Goal: Obtain resource: Obtain resource

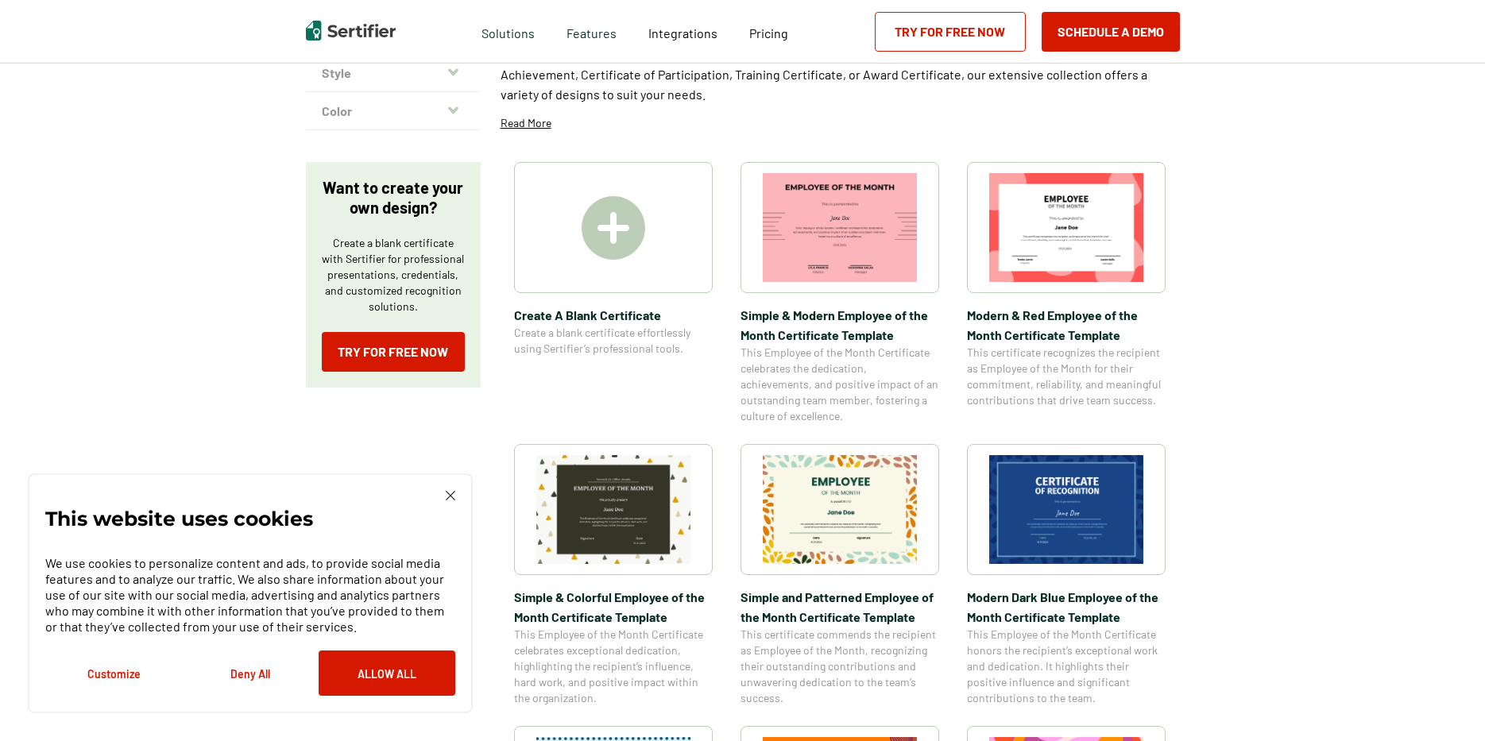
scroll to position [159, 0]
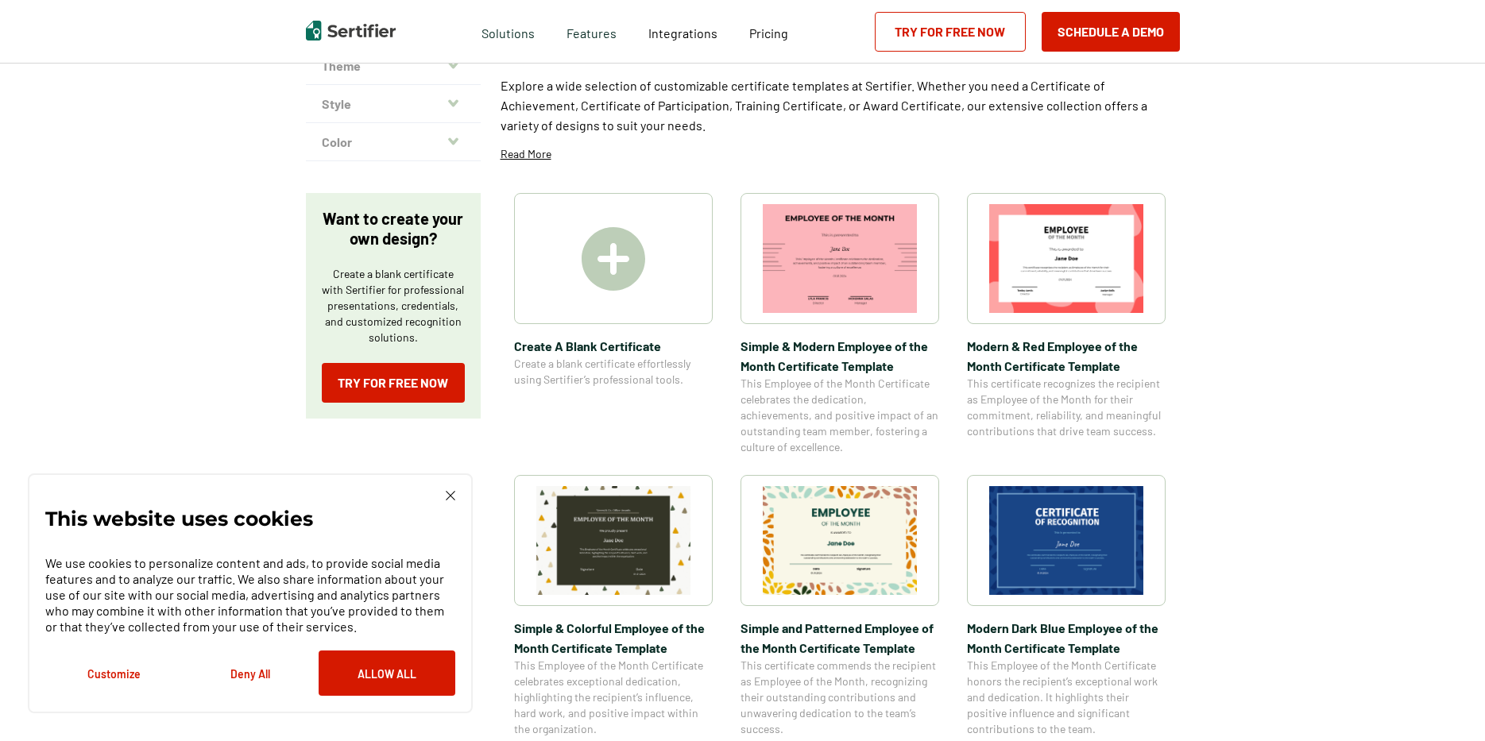
click at [802, 294] on img at bounding box center [840, 258] width 154 height 109
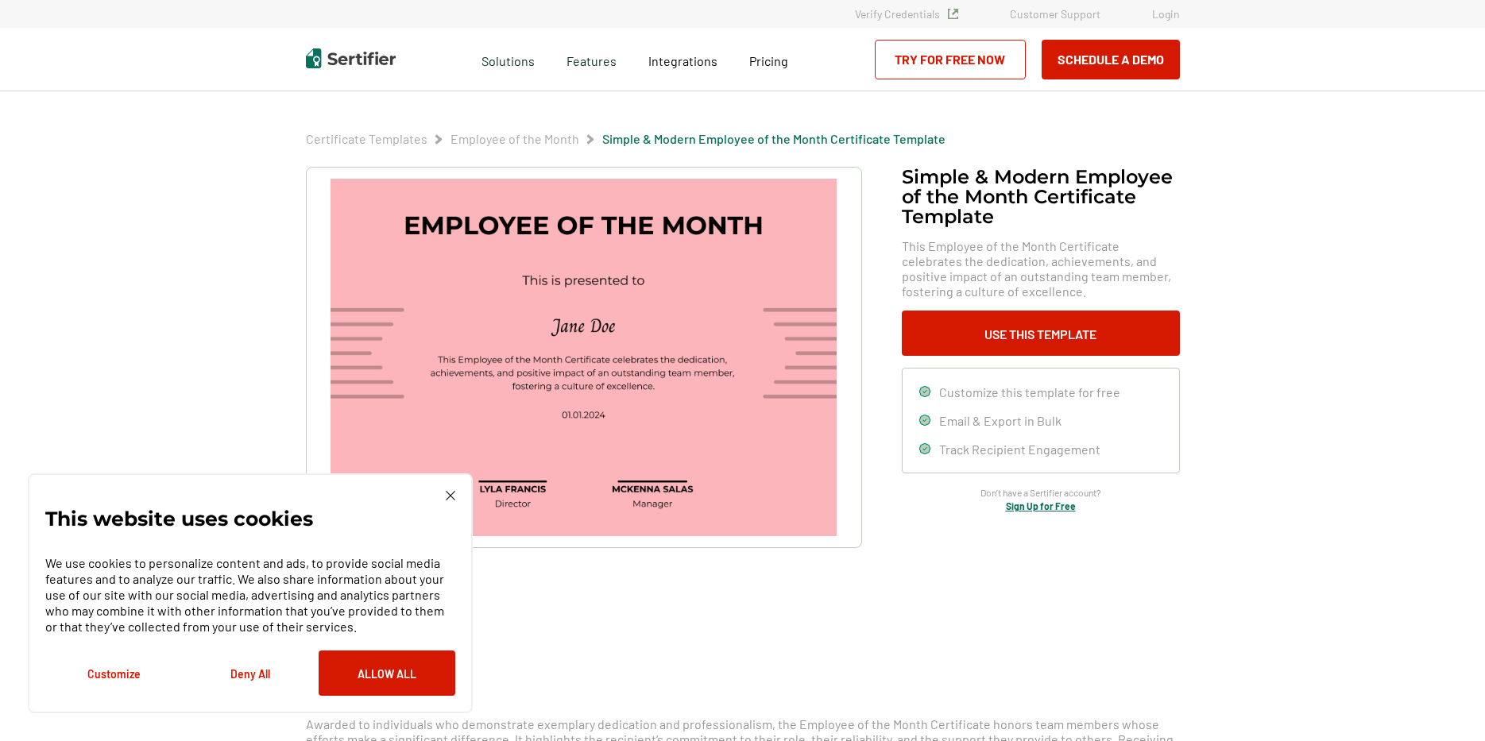
click at [504, 499] on img at bounding box center [582, 357] width 505 height 357
click at [508, 489] on img at bounding box center [582, 357] width 505 height 357
click at [509, 488] on img at bounding box center [582, 357] width 505 height 357
click at [408, 693] on button "Allow All" at bounding box center [387, 673] width 137 height 45
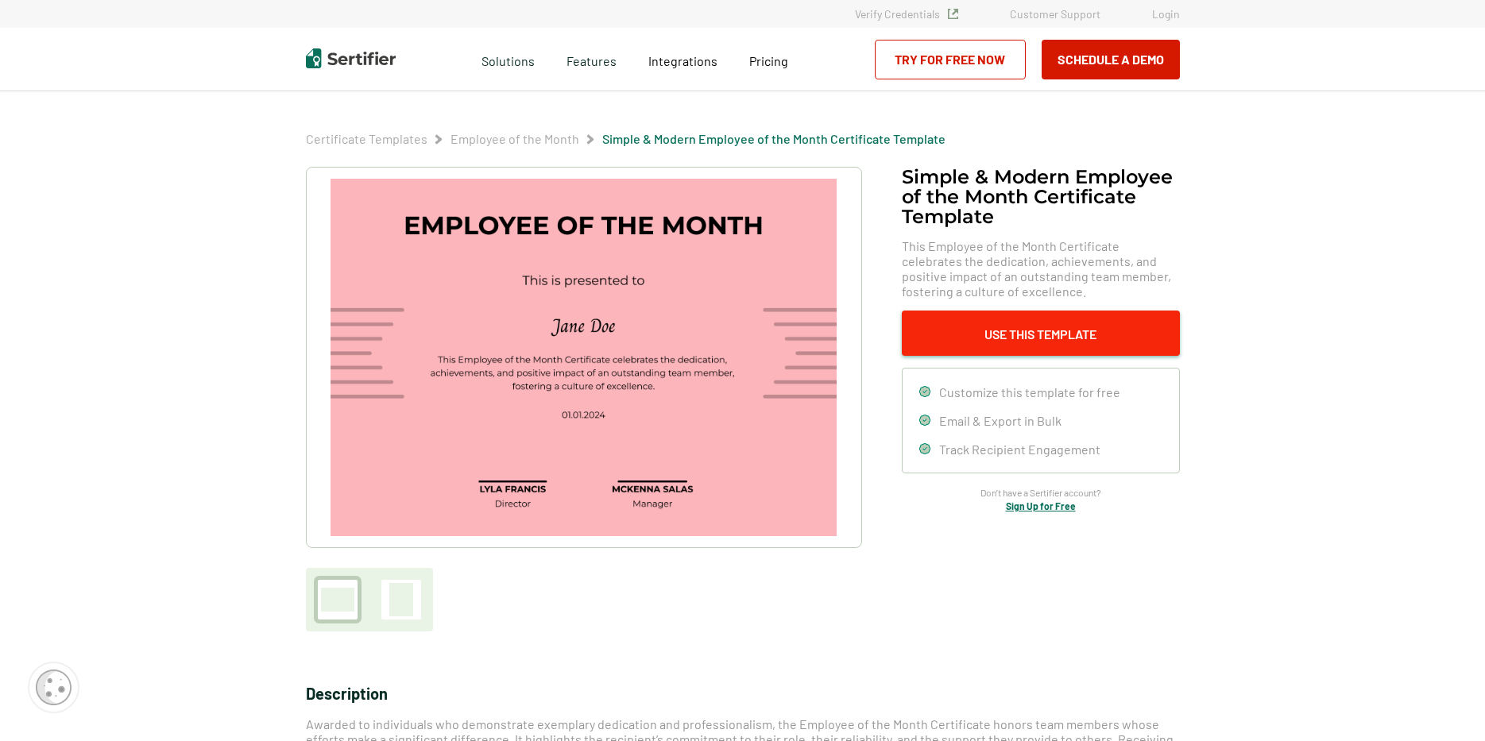
click at [935, 341] on button "Use This Template" at bounding box center [1041, 333] width 278 height 45
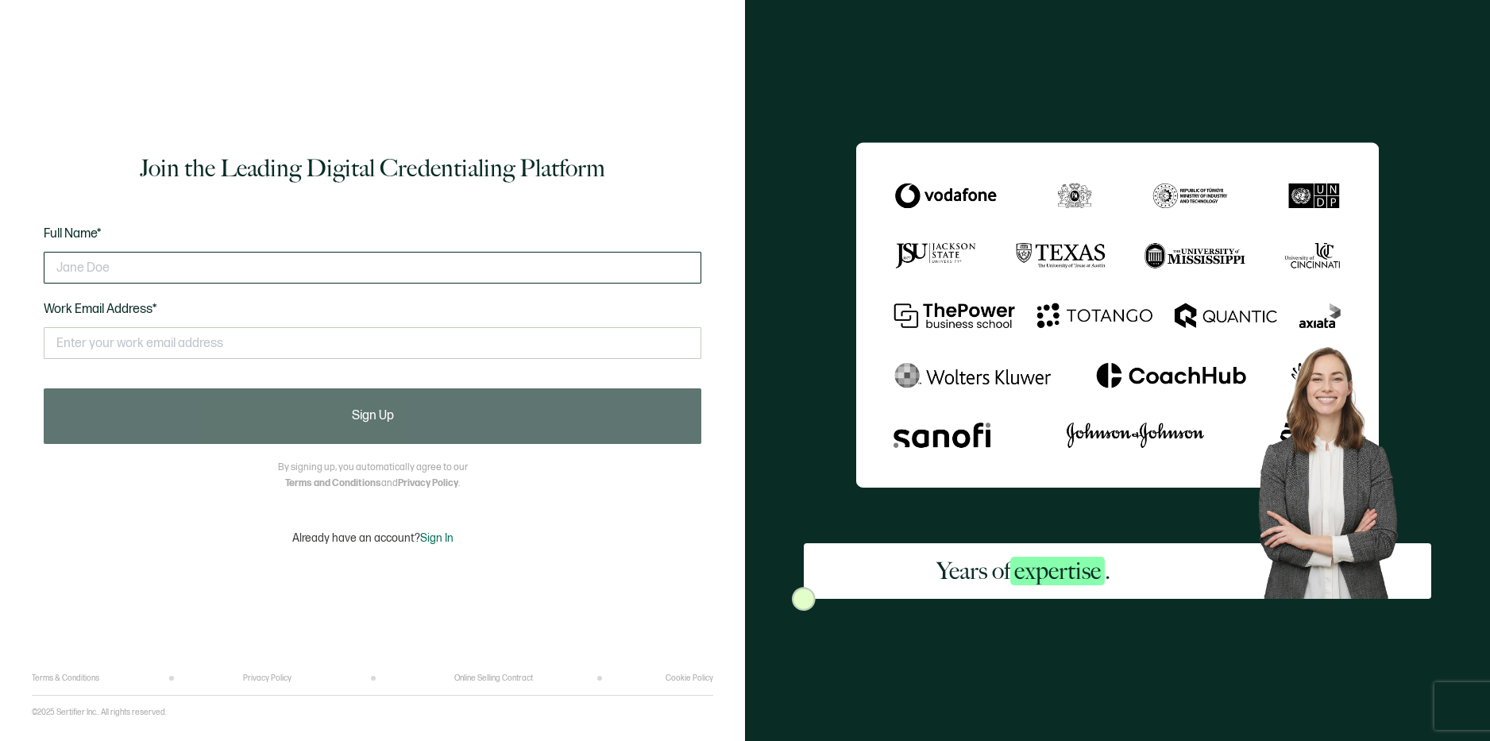
click at [288, 265] on input "text" at bounding box center [373, 268] width 658 height 32
type input "dfghd"
click at [249, 346] on input "s" at bounding box center [373, 343] width 658 height 32
type input "s"
click at [268, 293] on div "Full Name* dfghd Work Email Address* s This doesn't look like a valid email." at bounding box center [373, 302] width 658 height 156
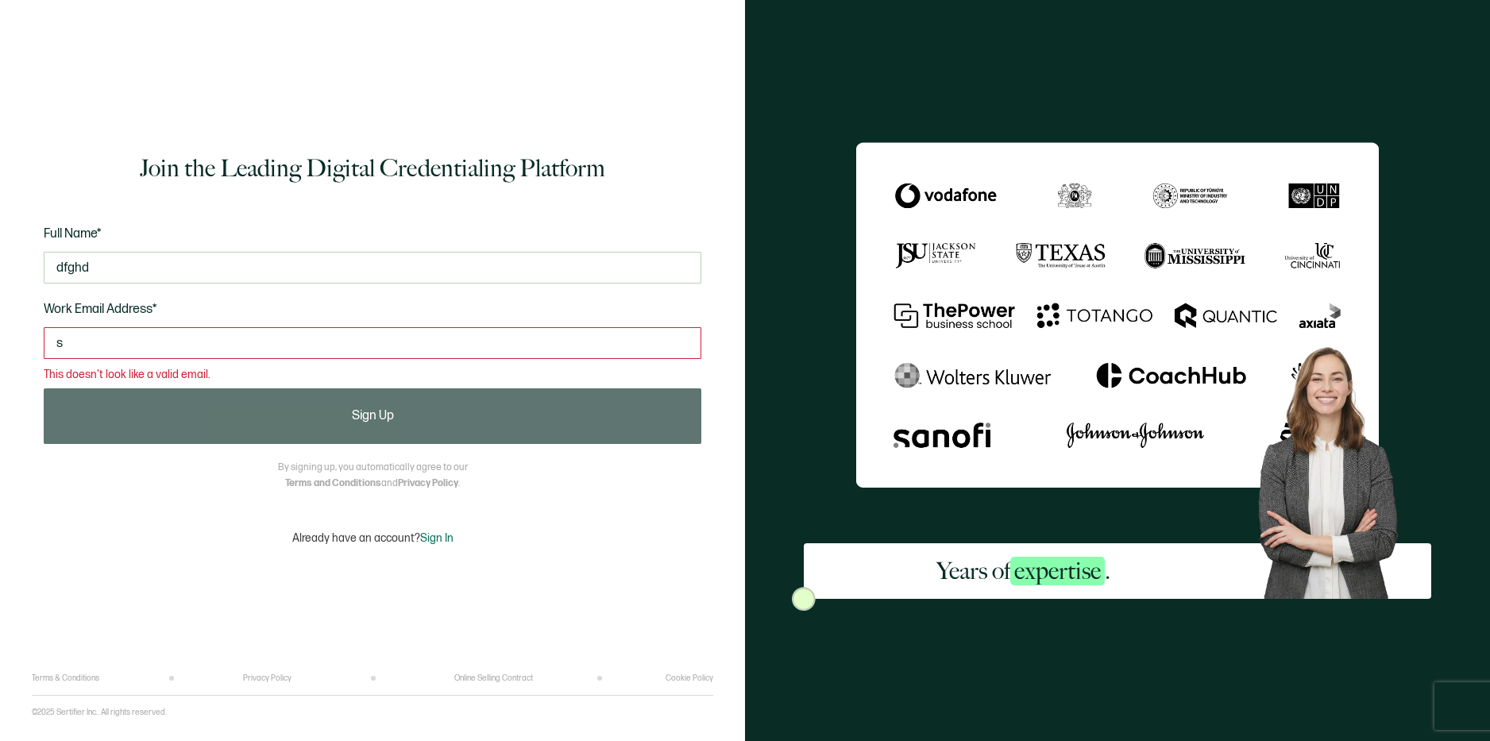
drag, startPoint x: 277, startPoint y: 279, endPoint x: 132, endPoint y: 284, distance: 145.4
click at [132, 284] on div "dfghd" at bounding box center [373, 268] width 658 height 48
type input "d"
type input "Z"
type input "Befuard"
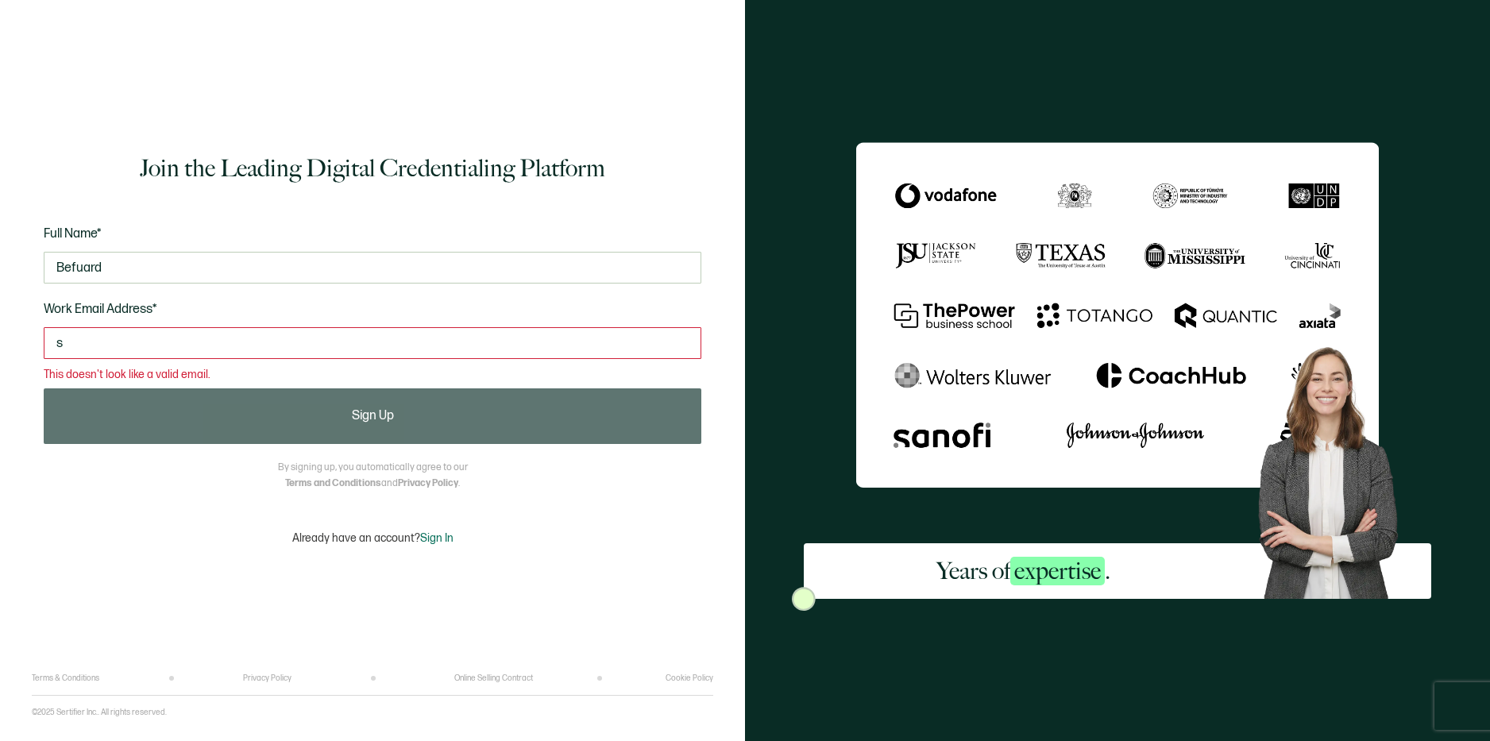
click at [126, 344] on input "s" at bounding box center [373, 343] width 658 height 32
click at [0, 369] on html "Join the Leading Digital Credentialing Platform Full Name* Befuard Work Email A…" at bounding box center [745, 370] width 1490 height 741
click at [400, 326] on div "This doesn't look like a valid email." at bounding box center [373, 349] width 658 height 61
click at [397, 339] on input "text" at bounding box center [373, 343] width 658 height 32
paste input "[EMAIL_ADDRESS][DOMAIN_NAME]"
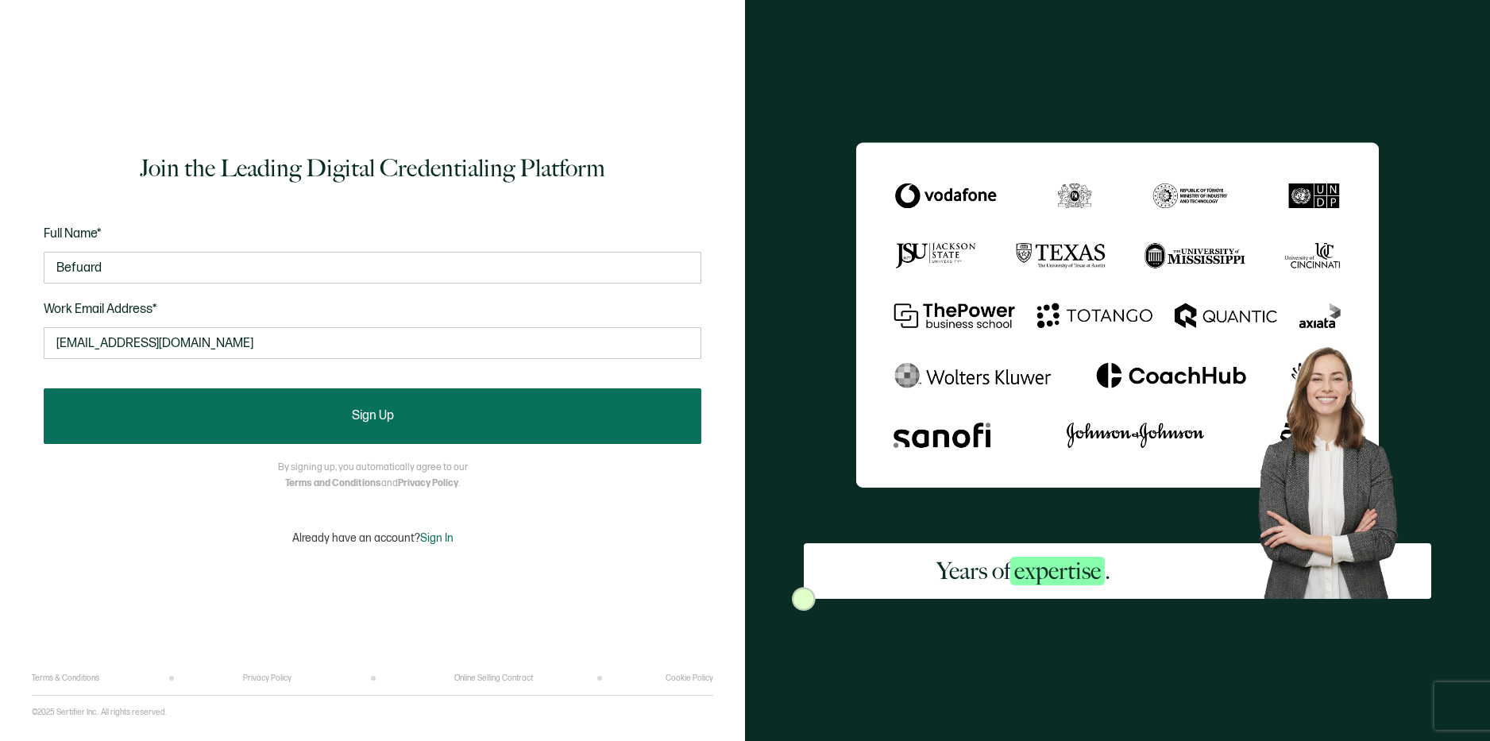
type input "[EMAIL_ADDRESS][DOMAIN_NAME]"
click at [425, 432] on button "Sign Up" at bounding box center [373, 416] width 658 height 56
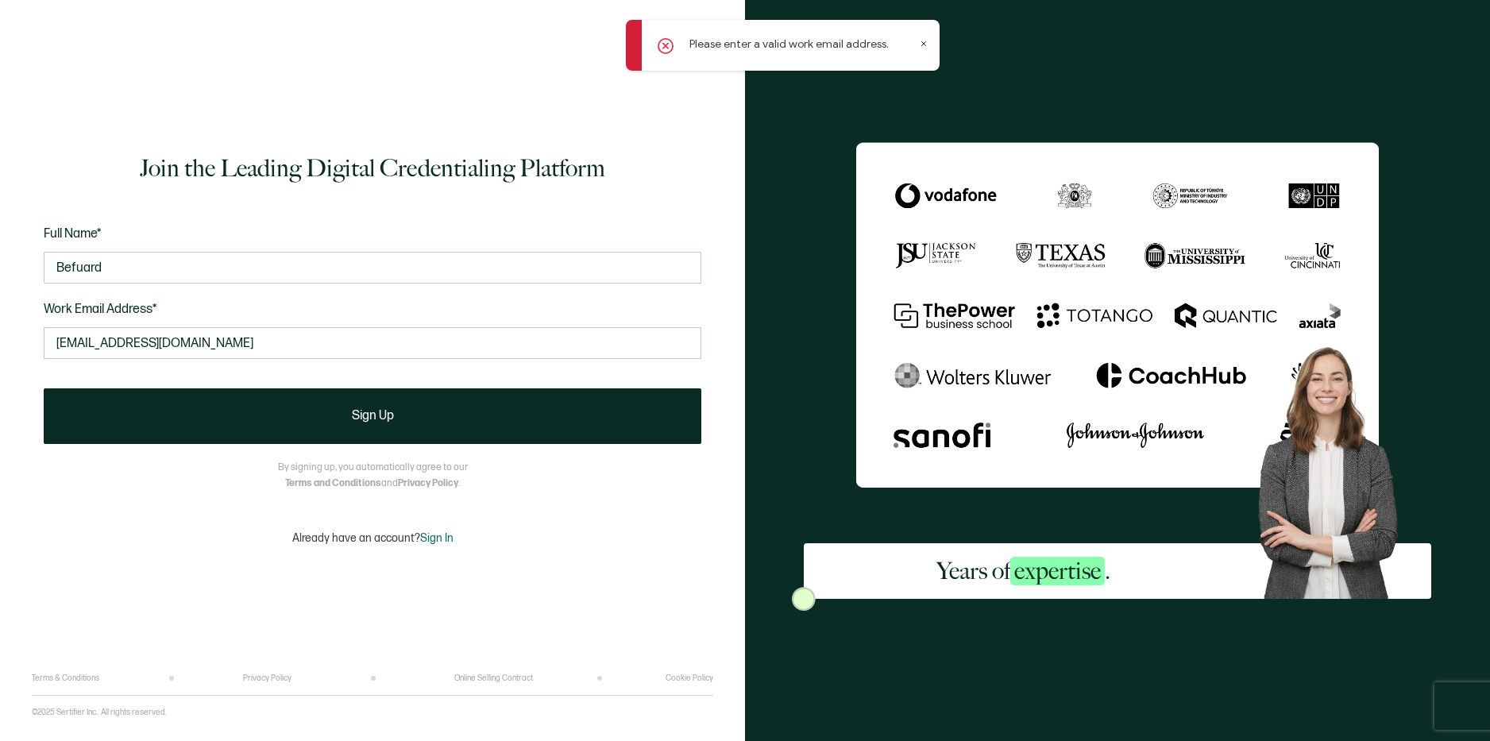
drag, startPoint x: 339, startPoint y: 486, endPoint x: 342, endPoint y: 504, distance: 17.8
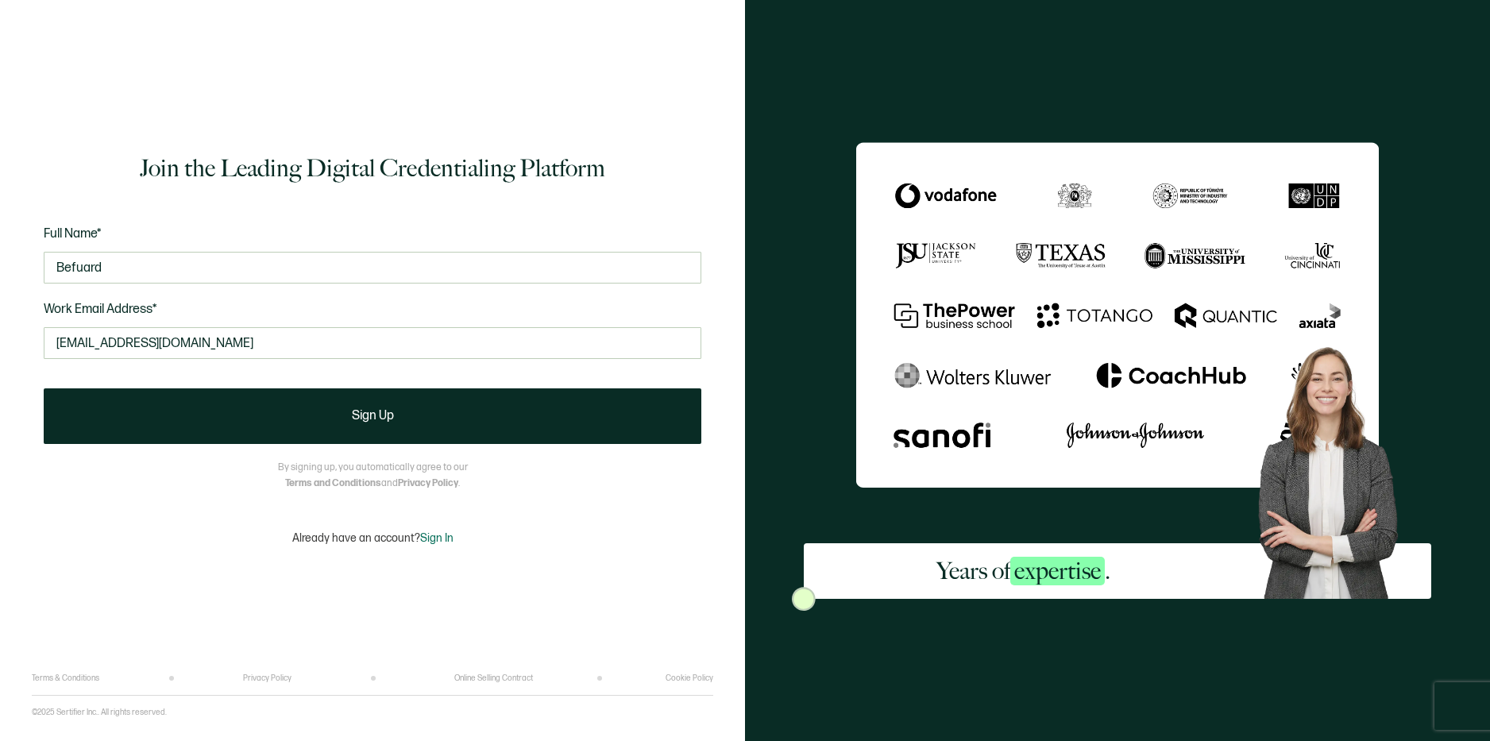
drag, startPoint x: 471, startPoint y: 122, endPoint x: 432, endPoint y: 121, distance: 38.9
